Goal: Task Accomplishment & Management: Manage account settings

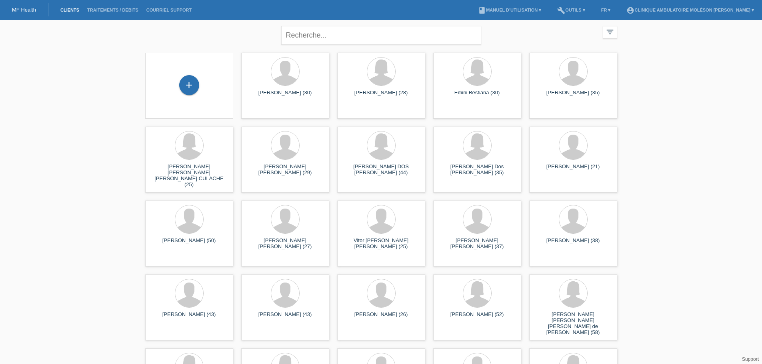
click at [62, 174] on div "close filter_list view_module Afficher tous les clients star Afficher les clien…" at bounding box center [381, 330] width 762 height 620
click at [608, 158] on div at bounding box center [572, 147] width 75 height 30
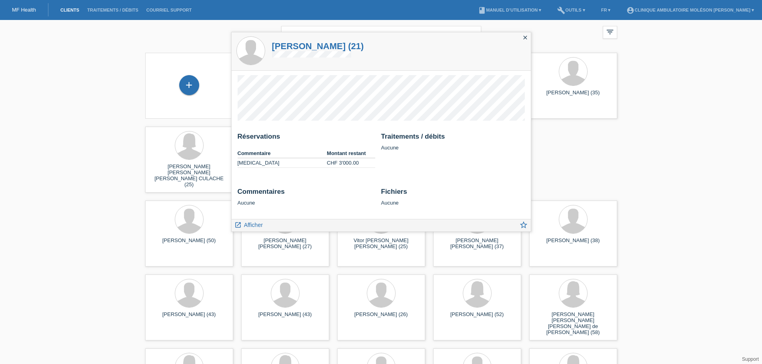
click at [49, 252] on div "close filter_list view_module Afficher tous les clients star Afficher les clien…" at bounding box center [381, 330] width 762 height 620
click at [253, 223] on span "Afficher" at bounding box center [253, 225] width 19 height 6
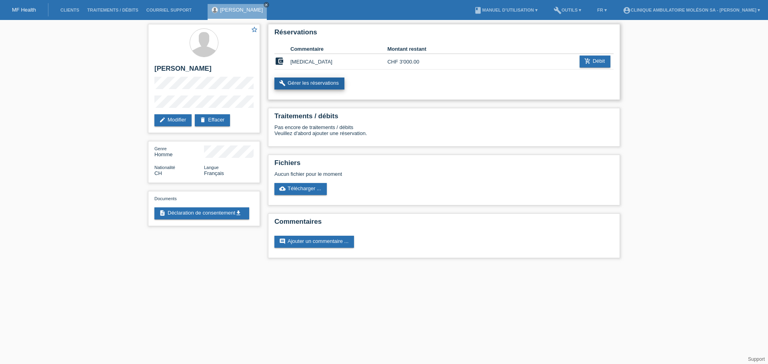
click at [311, 82] on link "build Gérer les réservations" at bounding box center [309, 84] width 70 height 12
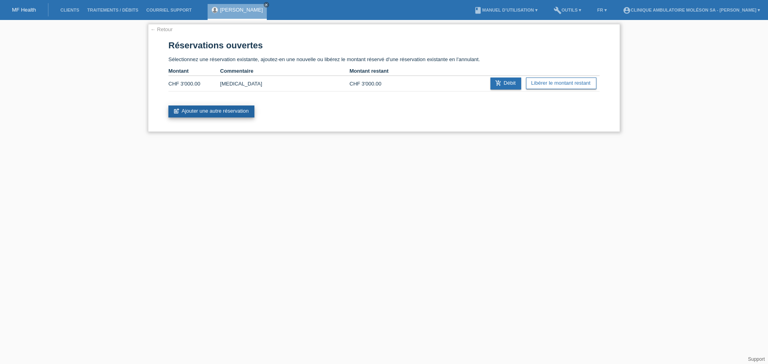
click at [243, 113] on link "post_add Ajouter une autre réservation" at bounding box center [211, 112] width 86 height 12
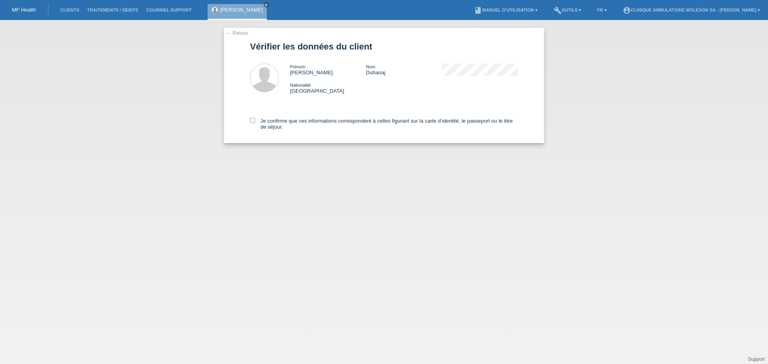
click at [229, 32] on link "← Retour" at bounding box center [237, 33] width 22 height 6
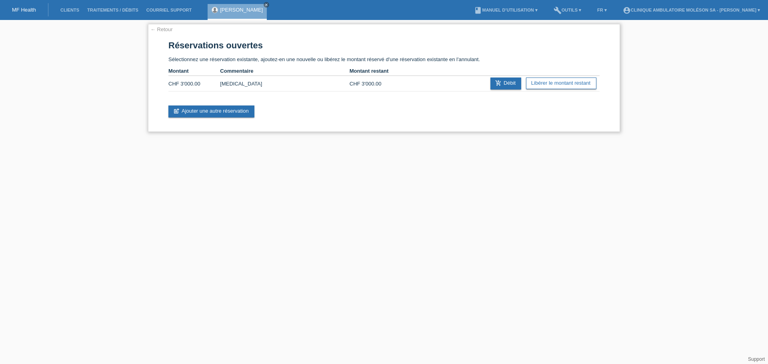
click at [162, 29] on link "← Retour" at bounding box center [161, 29] width 22 height 6
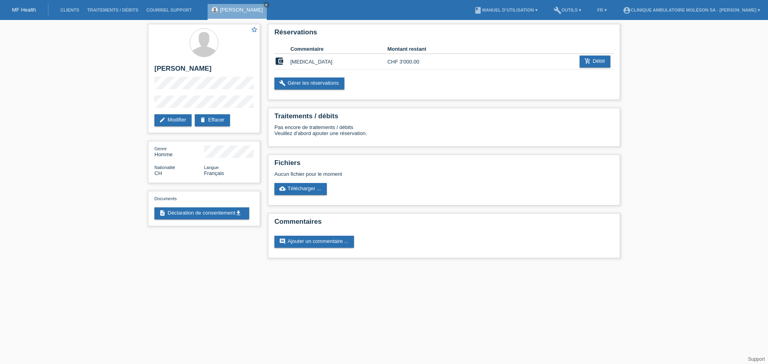
drag, startPoint x: 13, startPoint y: 175, endPoint x: 52, endPoint y: 170, distance: 38.7
click at [13, 175] on div "star_border [PERSON_NAME] edit Modifier delete Effacer Genre Homme Nationalité …" at bounding box center [384, 143] width 768 height 246
